Goal: Communication & Community: Answer question/provide support

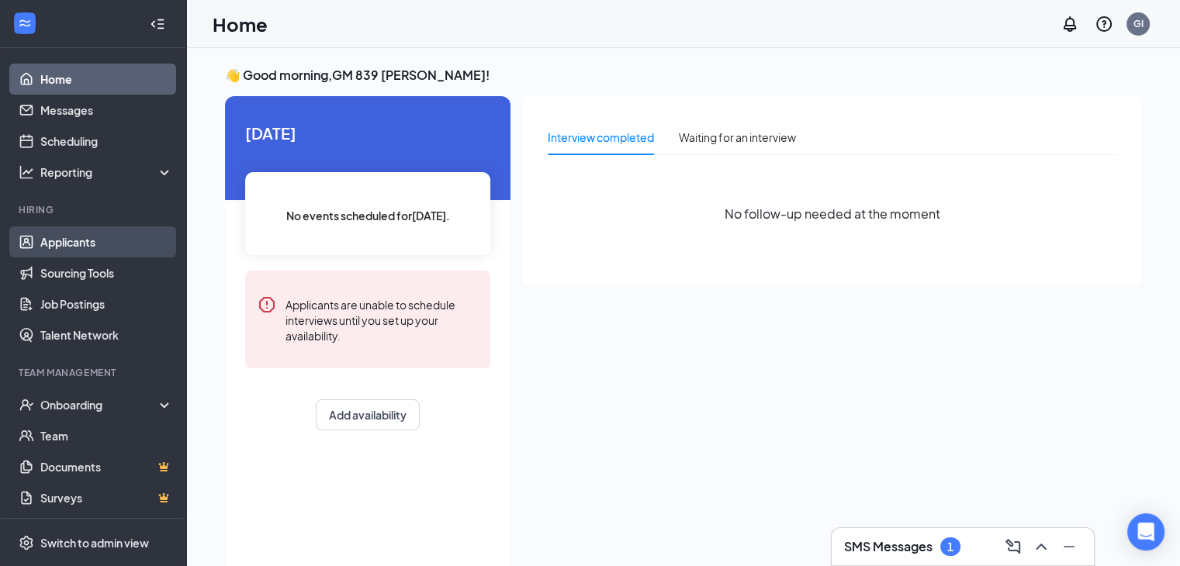
click at [128, 253] on link "Applicants" at bounding box center [106, 242] width 133 height 31
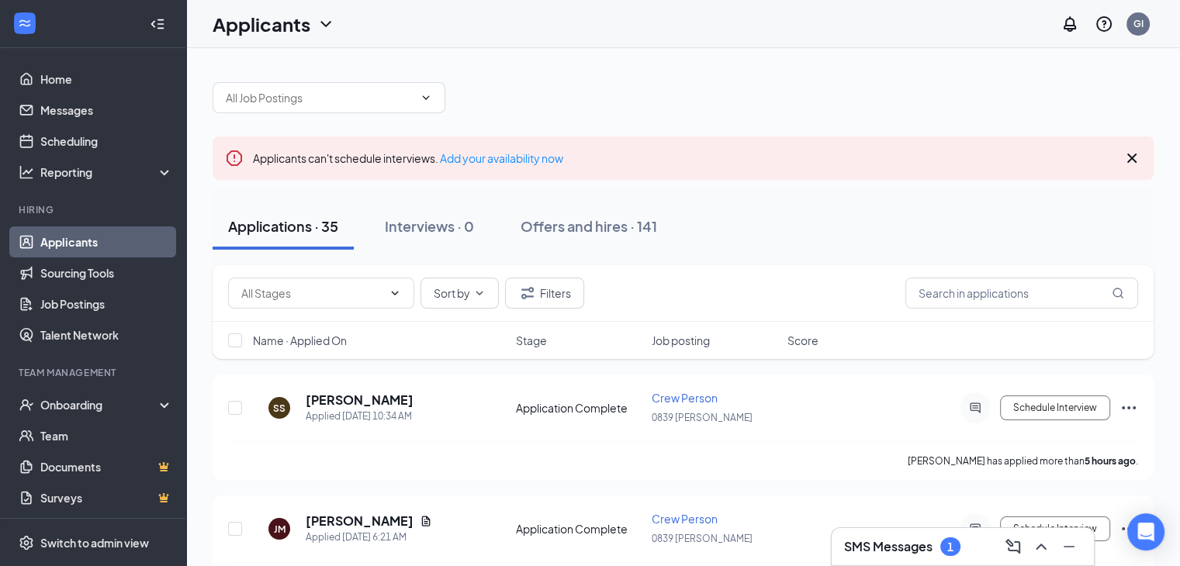
click at [894, 535] on div "SMS Messages 1" at bounding box center [962, 547] width 237 height 25
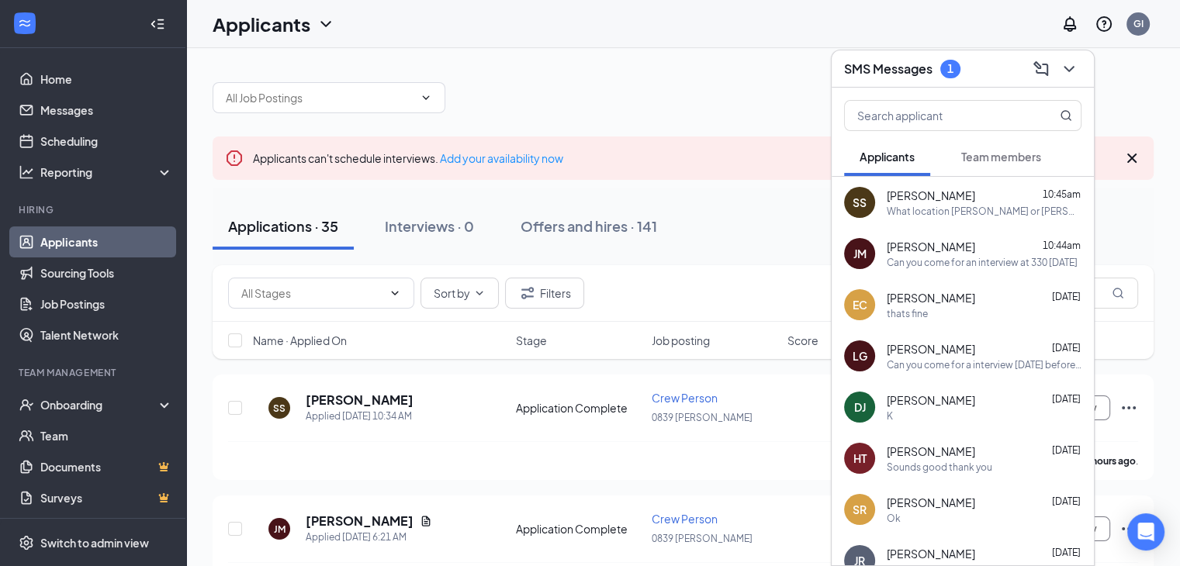
click at [961, 81] on div "SMS Messages 1" at bounding box center [963, 68] width 262 height 37
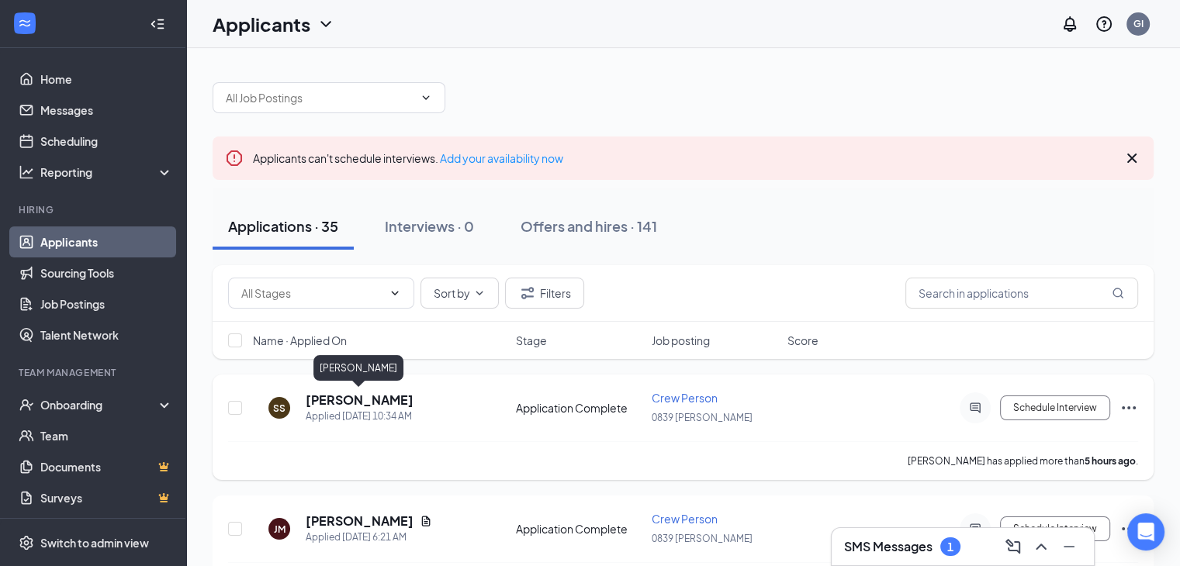
click at [368, 403] on h5 "[PERSON_NAME]" at bounding box center [360, 400] width 108 height 17
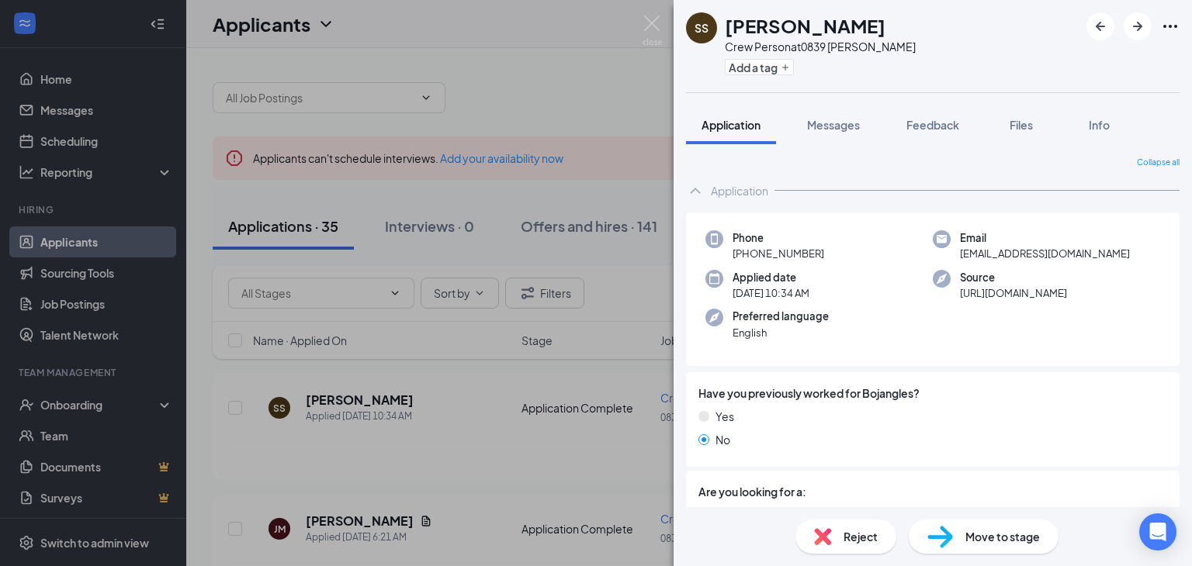
click at [506, 425] on div "SS [PERSON_NAME] Crew Person at 0839 [PERSON_NAME] Add a tag Application Messag…" at bounding box center [596, 283] width 1192 height 566
drag, startPoint x: 659, startPoint y: 27, endPoint x: 666, endPoint y: 43, distance: 17.7
click at [658, 27] on img at bounding box center [651, 31] width 19 height 30
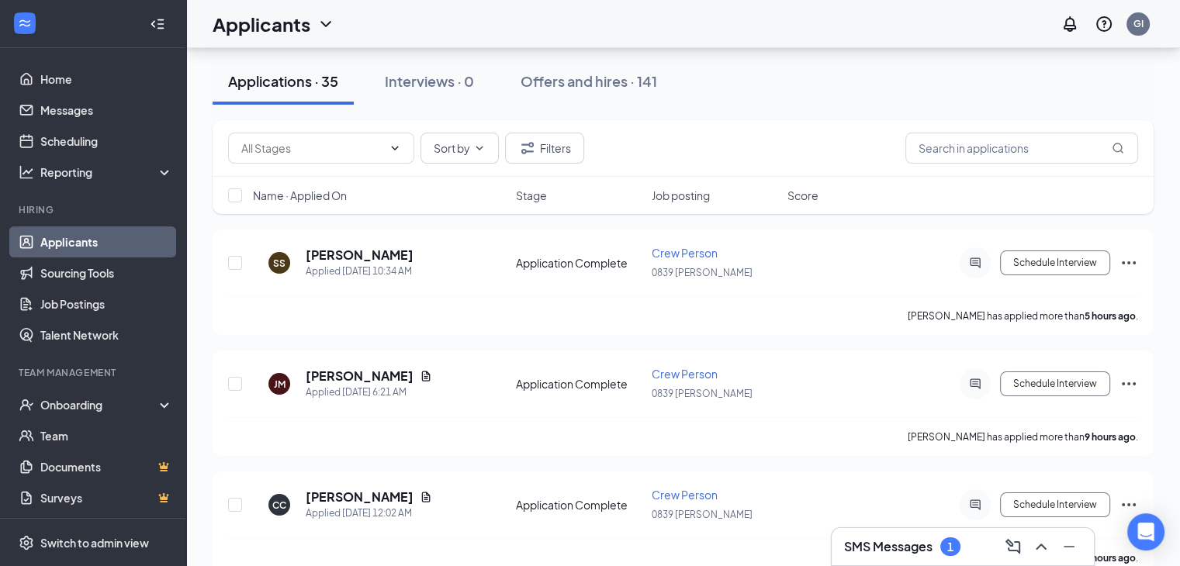
scroll to position [155, 0]
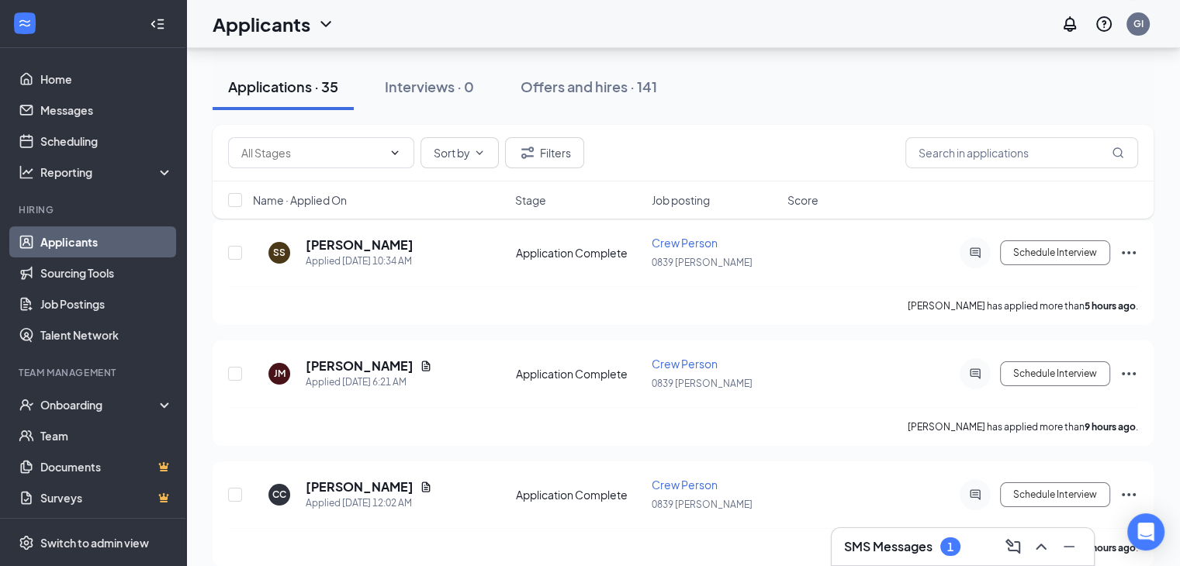
click at [971, 538] on div "SMS Messages 1" at bounding box center [962, 547] width 237 height 25
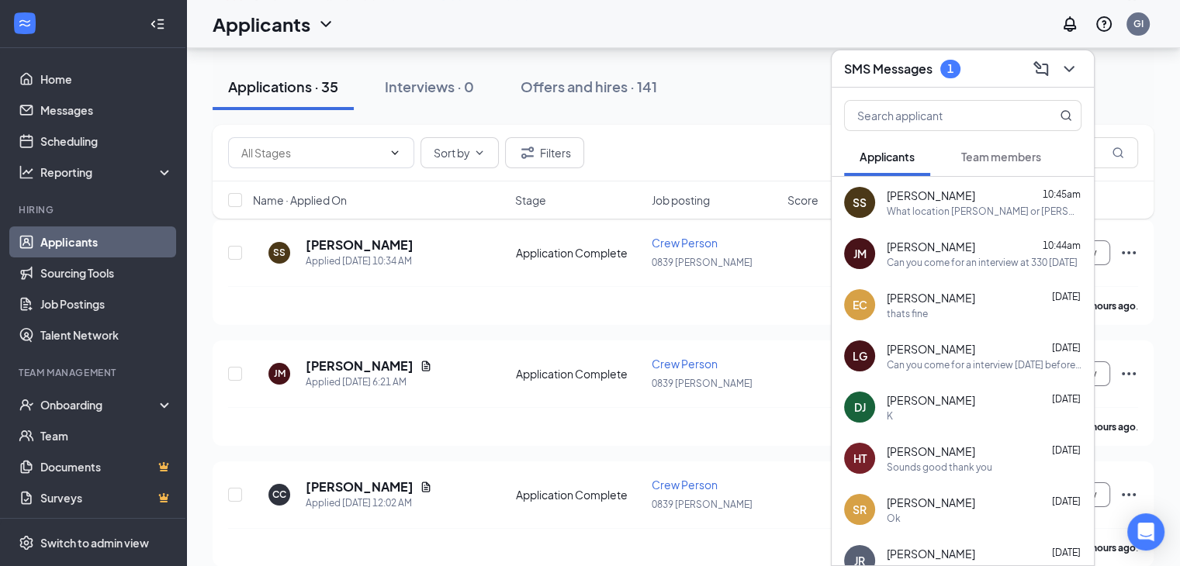
click at [992, 54] on div "SMS Messages 1" at bounding box center [963, 68] width 262 height 37
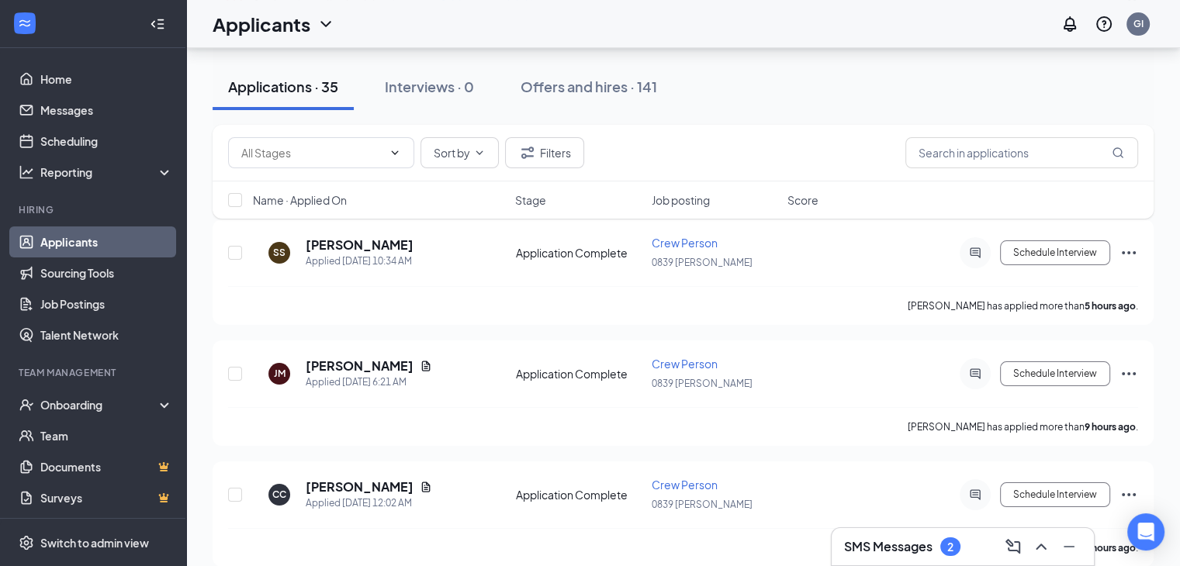
click at [934, 559] on div "SMS Messages 2" at bounding box center [962, 547] width 237 height 25
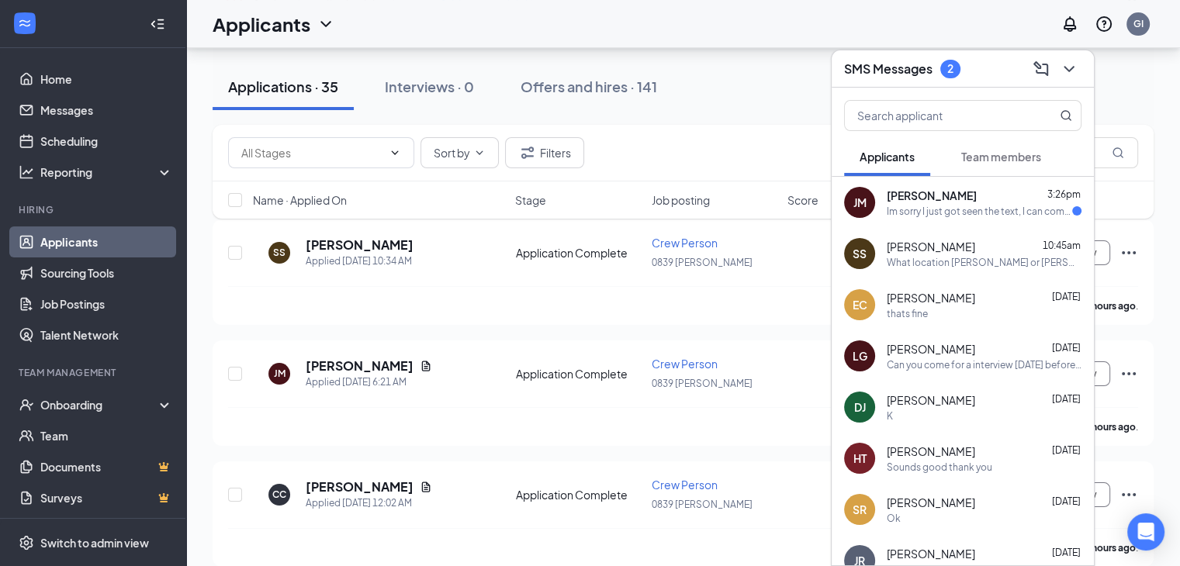
click at [960, 210] on div "Im sorry I just got seen the text, I can come [DATE] if that's okay" at bounding box center [979, 211] width 185 height 13
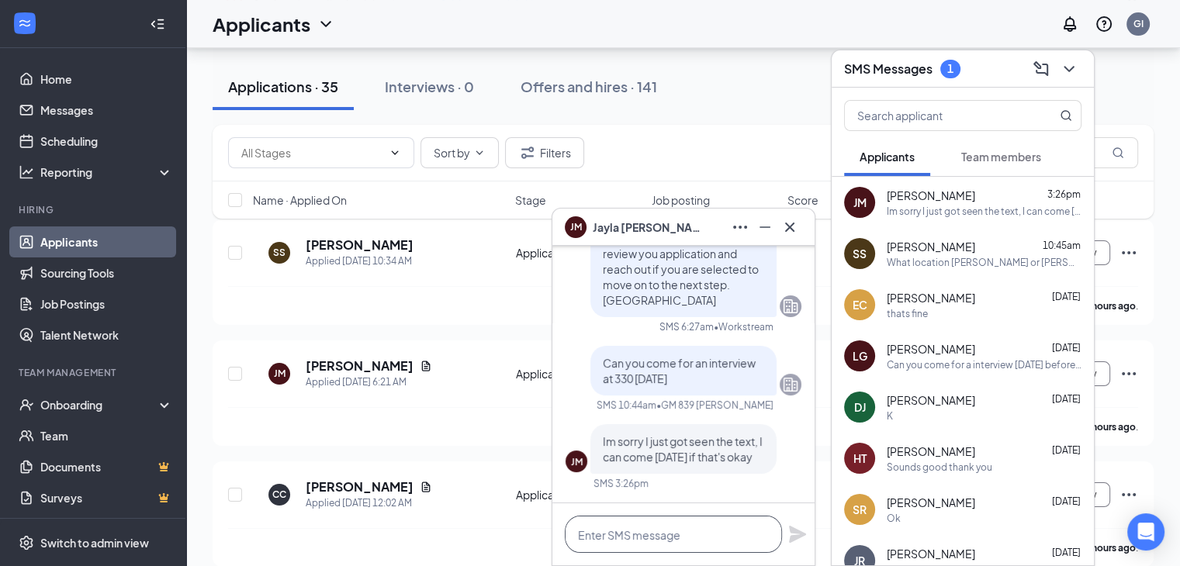
click at [652, 552] on textarea at bounding box center [673, 534] width 217 height 37
type textarea "what time can you come?"
click at [803, 536] on icon "Plane" at bounding box center [797, 534] width 17 height 17
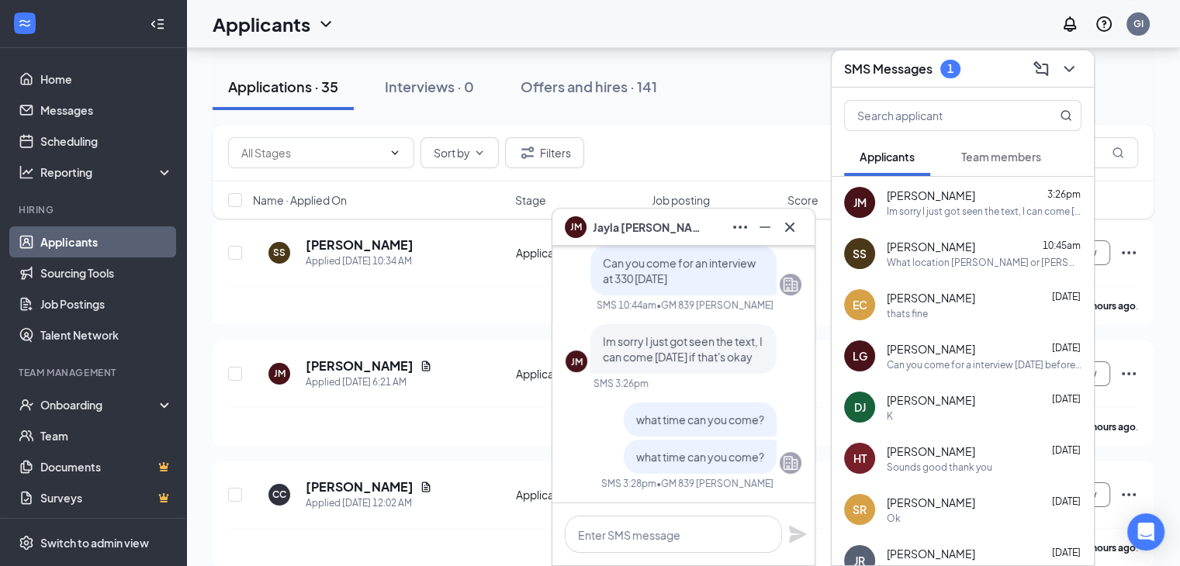
click at [980, 74] on div "SMS Messages 1" at bounding box center [962, 69] width 237 height 24
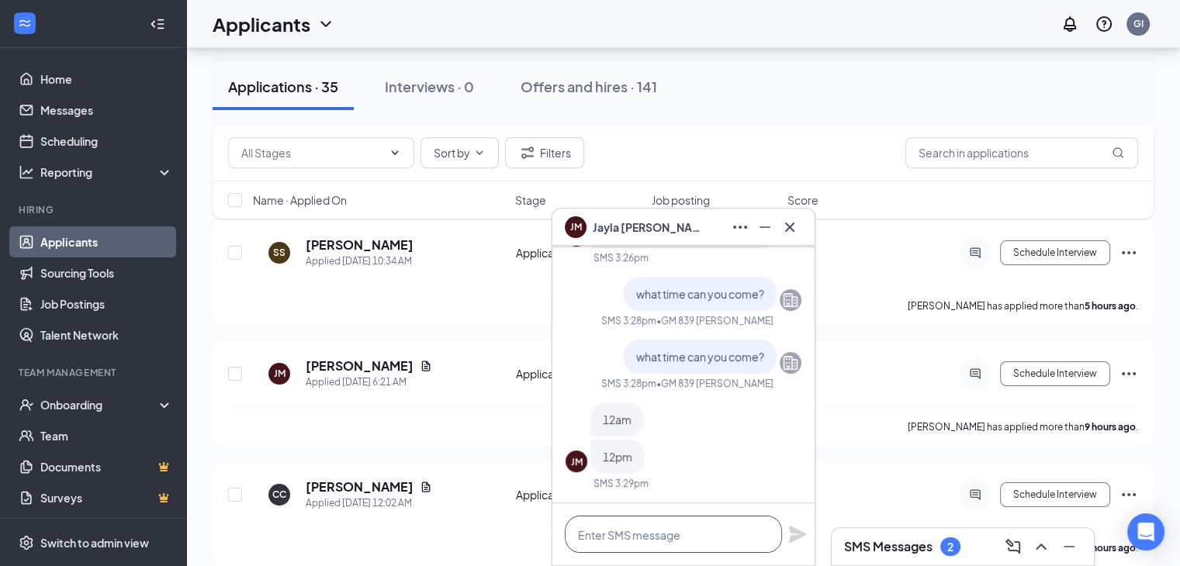
click at [610, 540] on textarea at bounding box center [673, 534] width 217 height 37
type textarea "0"
type textarea "sounds good thank you"
click at [795, 532] on icon "Plane" at bounding box center [797, 534] width 17 height 17
click at [676, 220] on div "[PERSON_NAME] [PERSON_NAME]" at bounding box center [683, 227] width 237 height 25
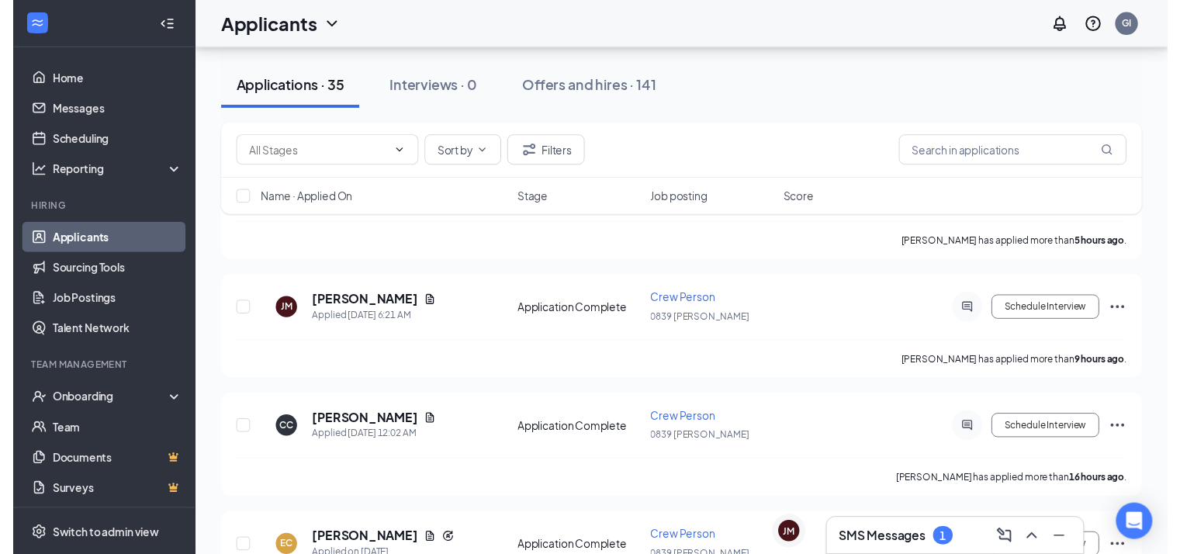
scroll to position [223, 0]
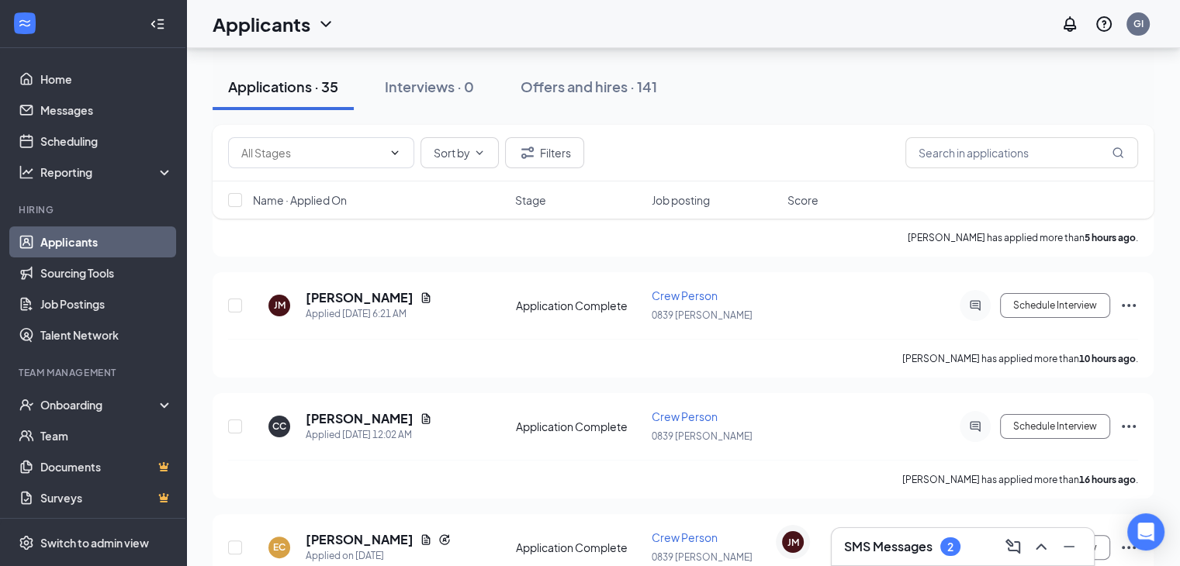
click at [955, 538] on div "2" at bounding box center [950, 547] width 20 height 19
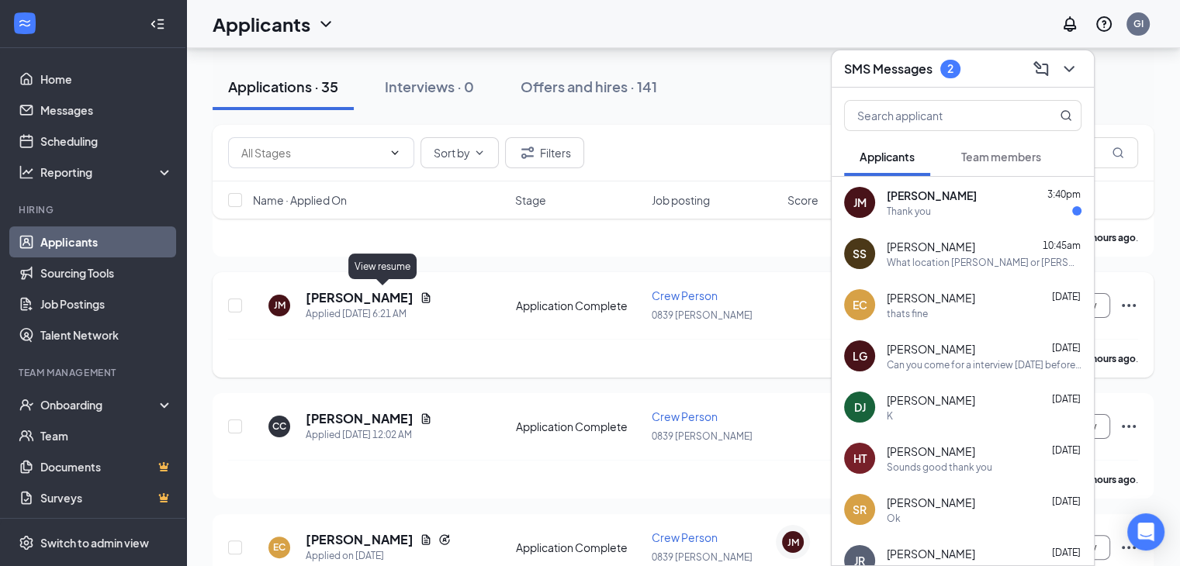
click at [420, 296] on icon "Document" at bounding box center [426, 298] width 12 height 12
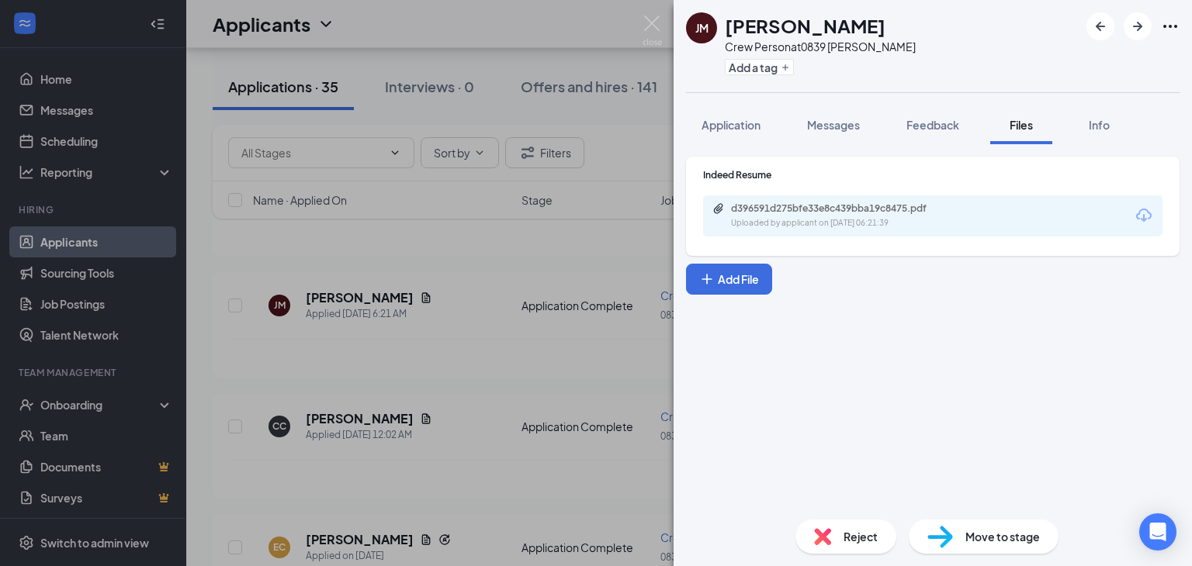
click at [832, 231] on div "d396591d275bfe33e8c439bba19c8475.pdf Uploaded by applicant on [DATE] 06:21:39" at bounding box center [932, 216] width 459 height 41
click at [831, 230] on div "d396591d275bfe33e8c439bba19c8475.pdf Uploaded by applicant on [DATE] 06:21:39" at bounding box center [932, 216] width 459 height 41
click at [839, 202] on div "d396591d275bfe33e8c439bba19c8475.pdf Uploaded by applicant on [DATE] 06:21:39" at bounding box center [932, 216] width 459 height 41
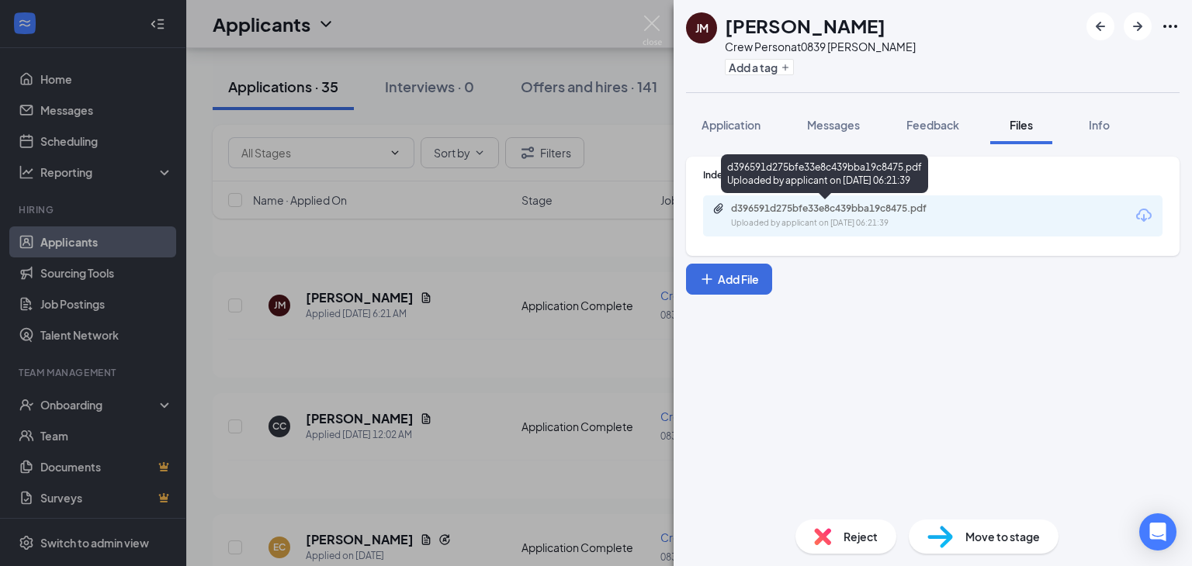
click at [841, 207] on div "d396591d275bfe33e8c439bba19c8475.pdf" at bounding box center [839, 208] width 217 height 12
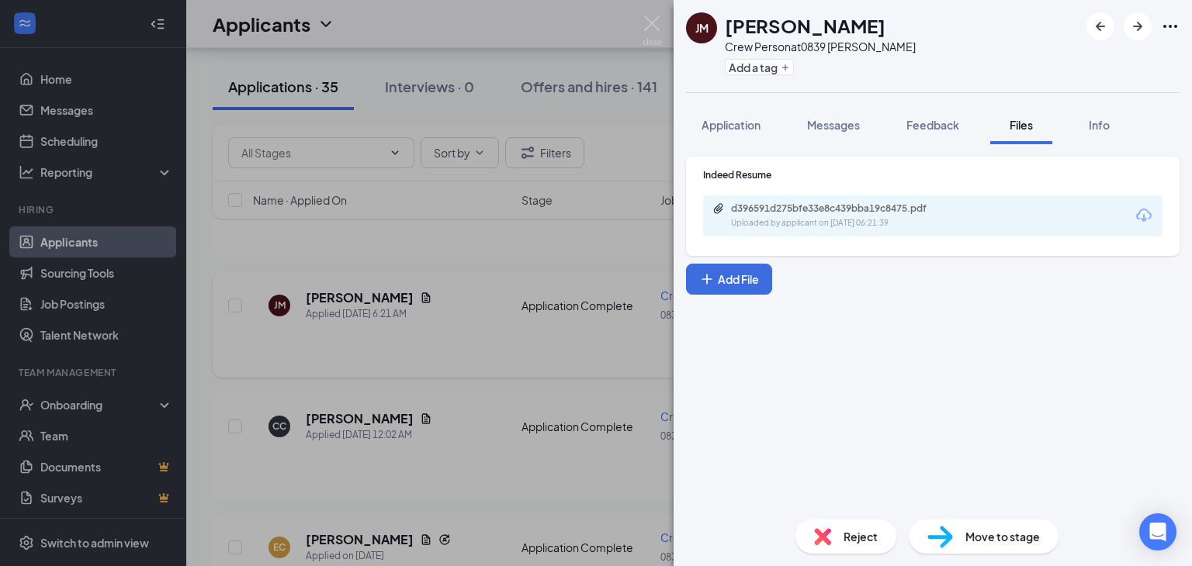
click at [517, 331] on div "[PERSON_NAME] [PERSON_NAME] Crew Person at 0839 [PERSON_NAME] Add a tag Applica…" at bounding box center [596, 283] width 1192 height 566
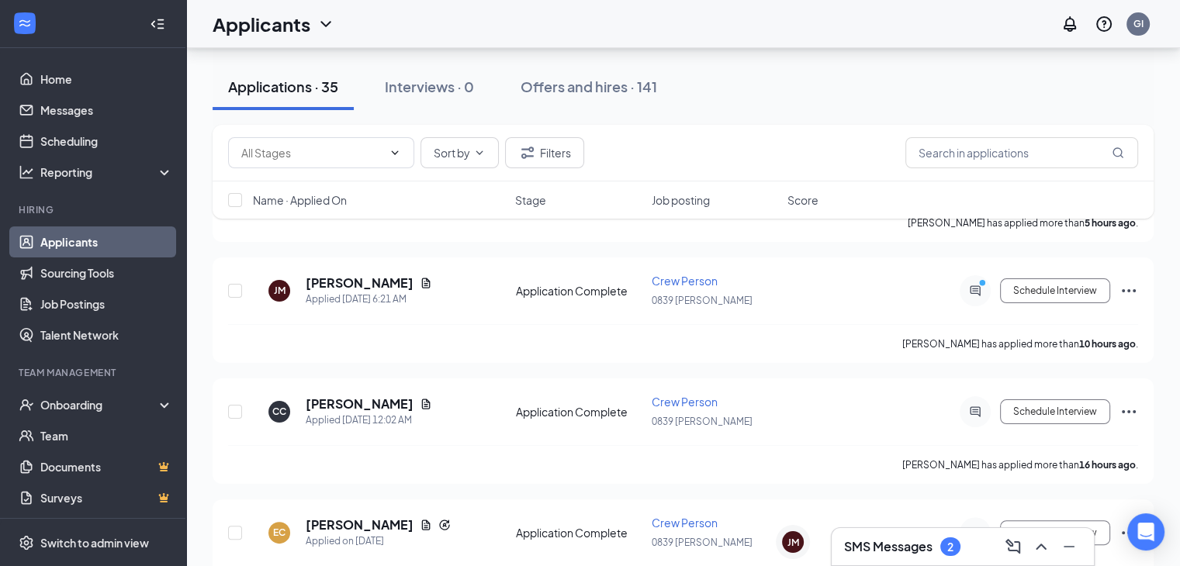
scroll to position [242, 0]
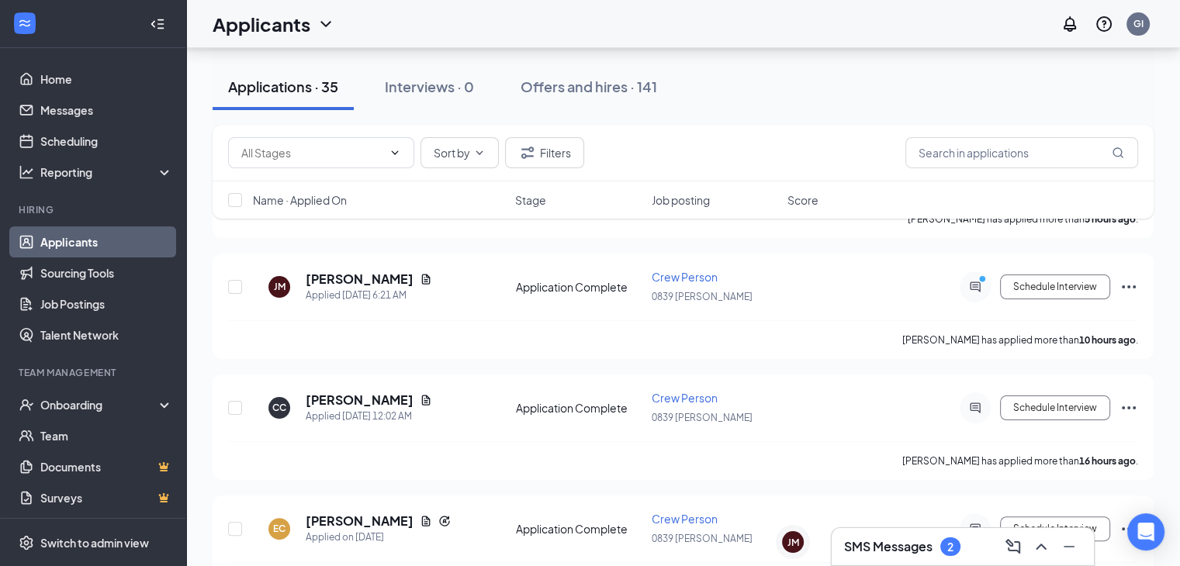
click at [972, 545] on div "SMS Messages 2" at bounding box center [962, 547] width 237 height 25
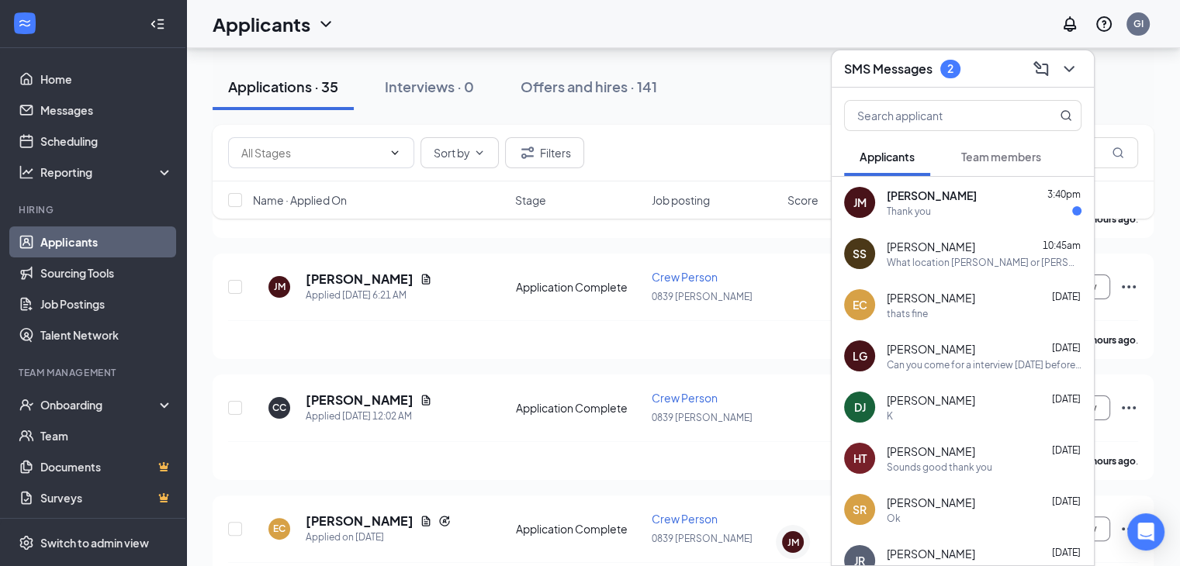
click at [965, 80] on div "SMS Messages 2" at bounding box center [962, 69] width 237 height 24
